Goal: Information Seeking & Learning: Learn about a topic

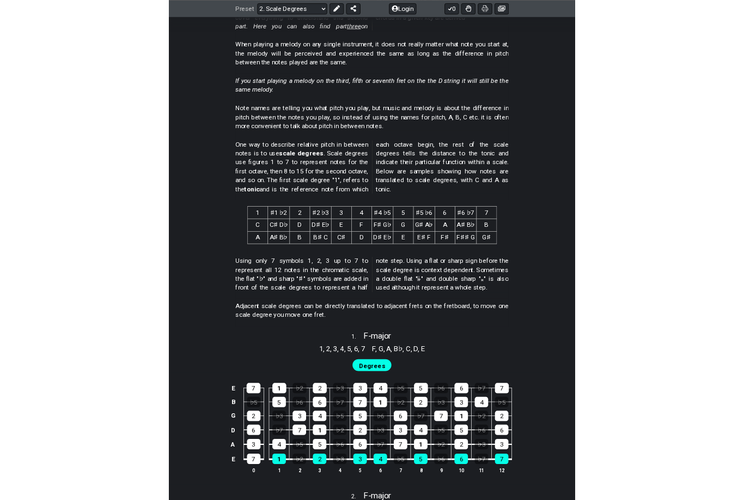
scroll to position [396, 0]
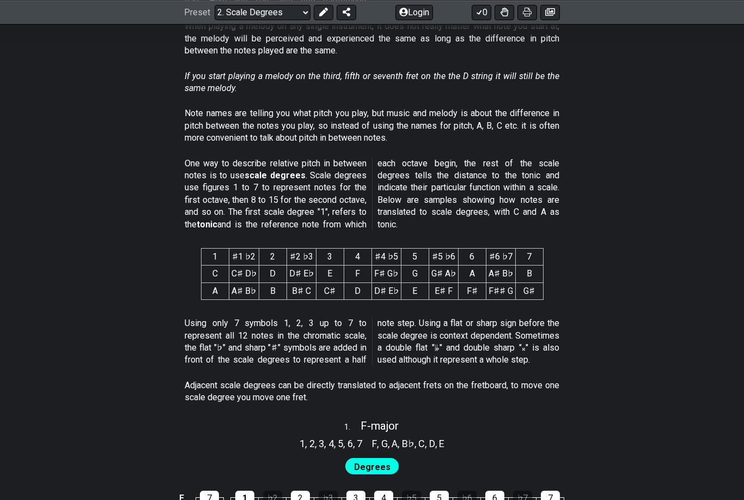
click at [248, 11] on select "Welcome to #fretflip! Initial Preset Custom Preset Minor Pentatonic Major Penta…" at bounding box center [263, 11] width 96 height 15
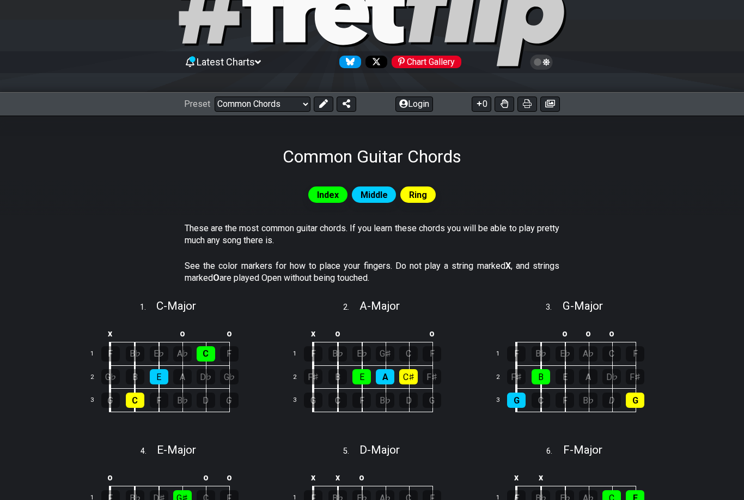
scroll to position [57, 0]
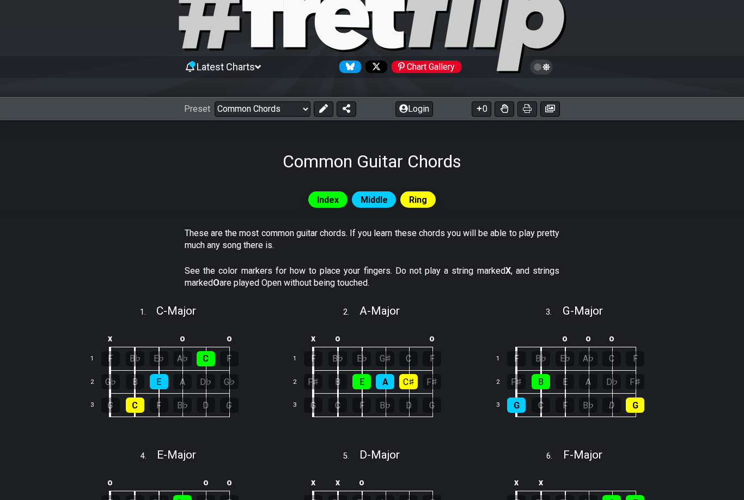
click at [250, 101] on select "Welcome to #fretflip! Initial Preset Custom Preset Minor Pentatonic Major Penta…" at bounding box center [263, 108] width 96 height 15
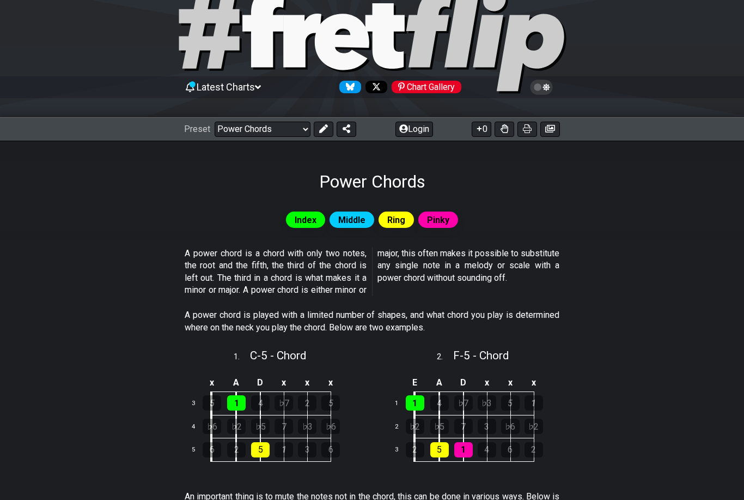
scroll to position [34, 0]
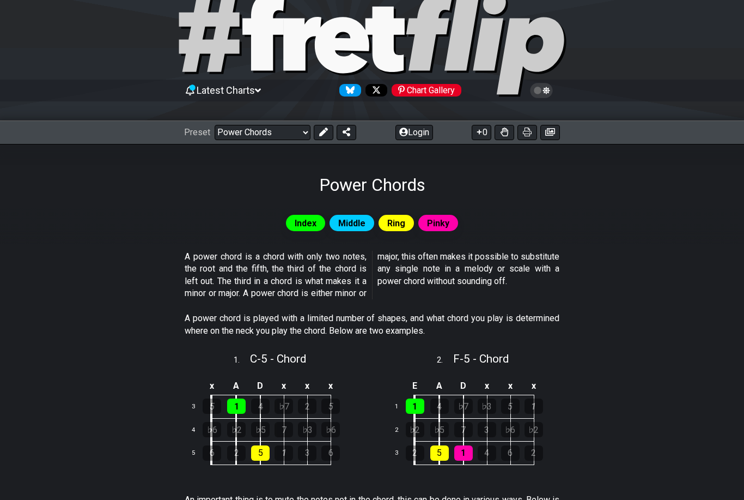
click at [237, 131] on select "Welcome to #fretflip! Initial Preset Custom Preset Minor Pentatonic Major Penta…" at bounding box center [263, 132] width 96 height 15
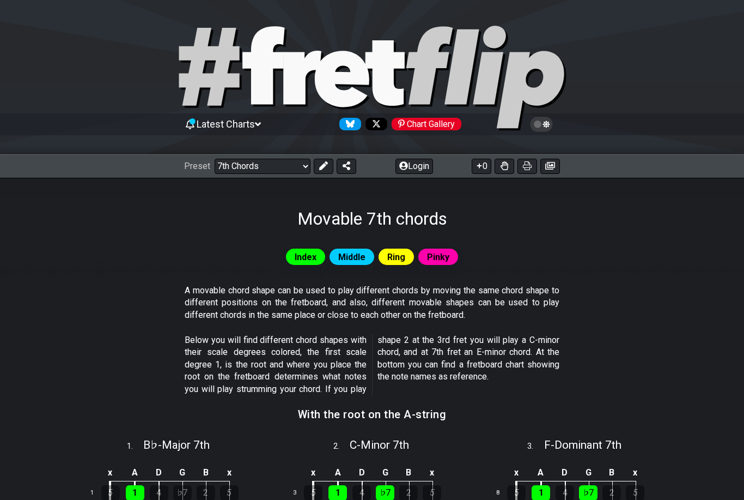
click at [238, 171] on select "Welcome to #fretflip! Initial Preset Custom Preset Minor Pentatonic Major Penta…" at bounding box center [263, 166] width 96 height 15
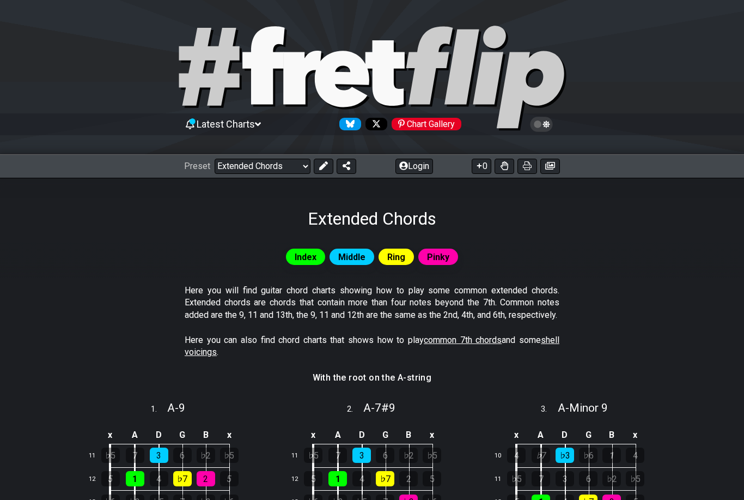
click at [234, 170] on select "Welcome to #fretflip! Initial Preset Custom Preset Minor Pentatonic Major Penta…" at bounding box center [263, 166] width 96 height 15
select select "/minor-pentatonic"
select select "C"
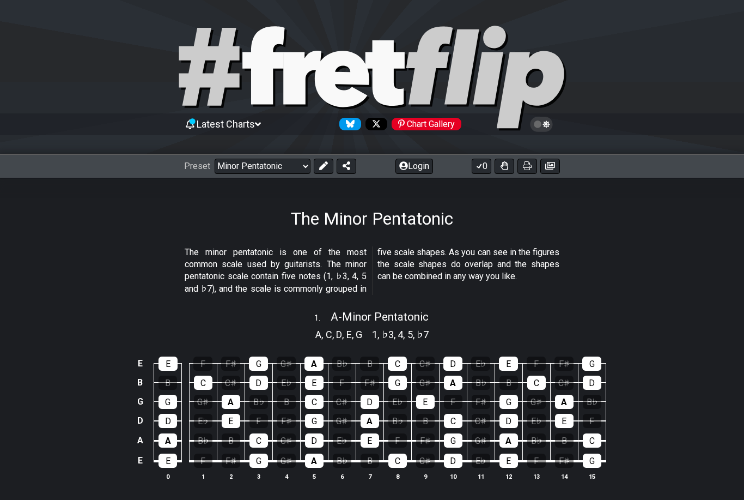
click at [241, 167] on select "Welcome to #fretflip! Initial Preset Custom Preset Minor Pentatonic Major Penta…" at bounding box center [263, 166] width 96 height 15
select select "/musical-notes-explained"
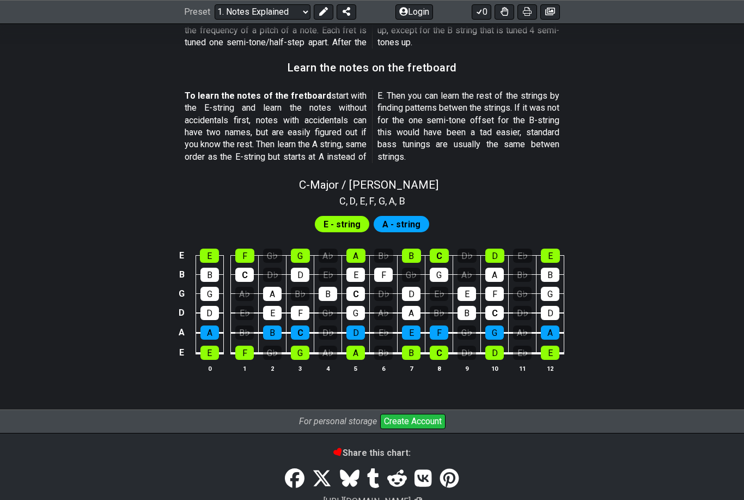
scroll to position [949, 0]
